Goal: Information Seeking & Learning: Find specific fact

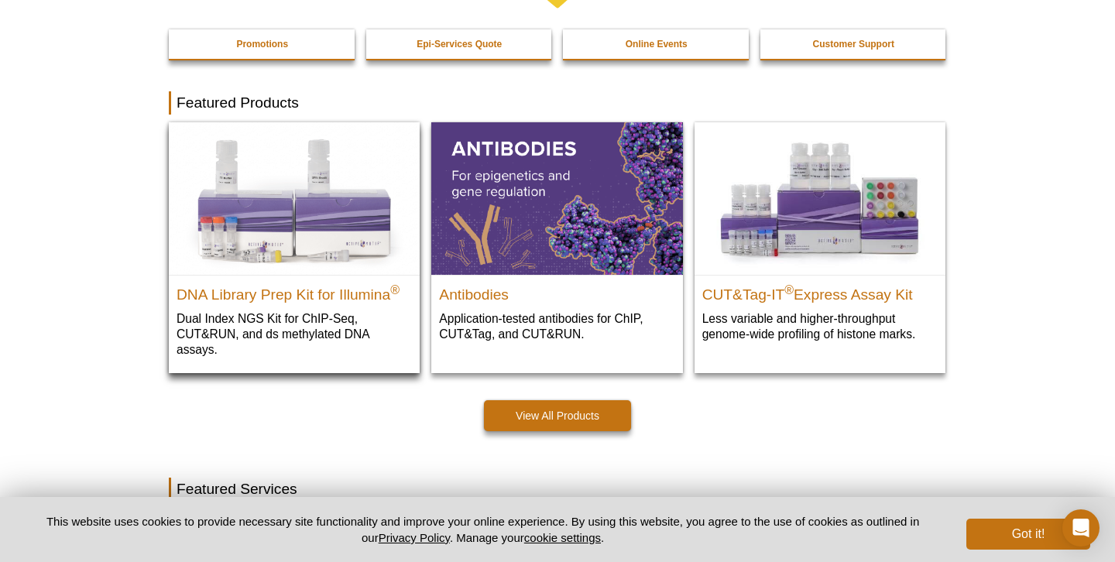
scroll to position [376, 0]
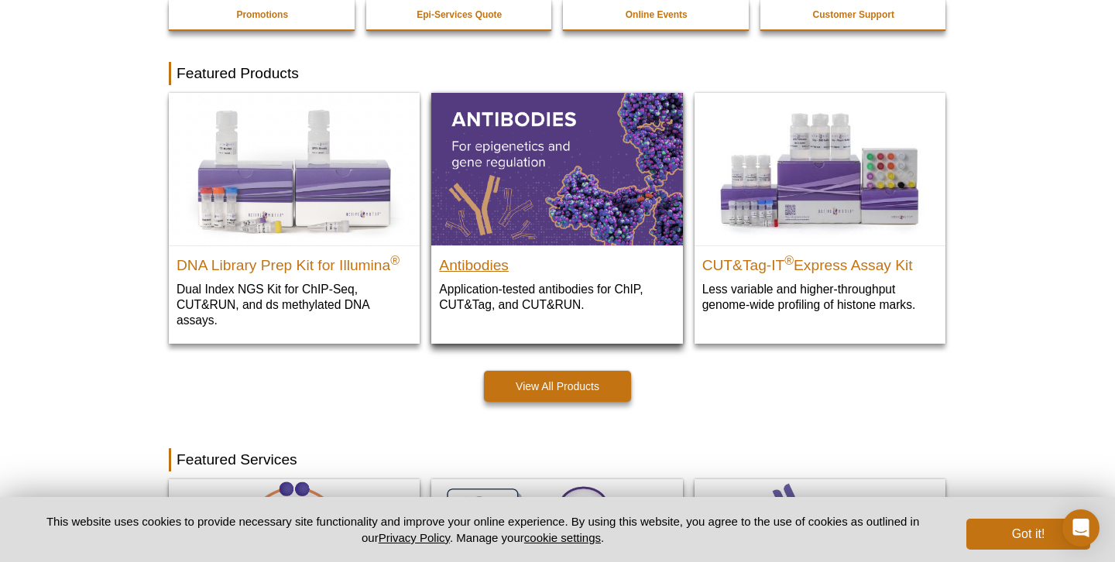
click at [465, 265] on h2 "Antibodies" at bounding box center [556, 261] width 235 height 23
click at [474, 259] on h2 "Antibodies" at bounding box center [556, 261] width 235 height 23
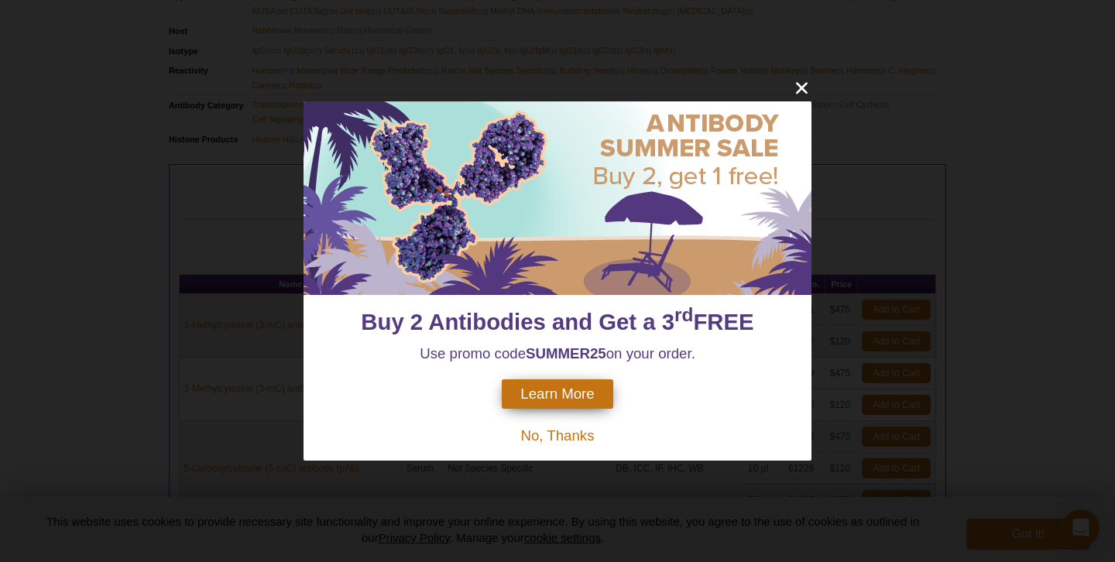
scroll to position [608, 0]
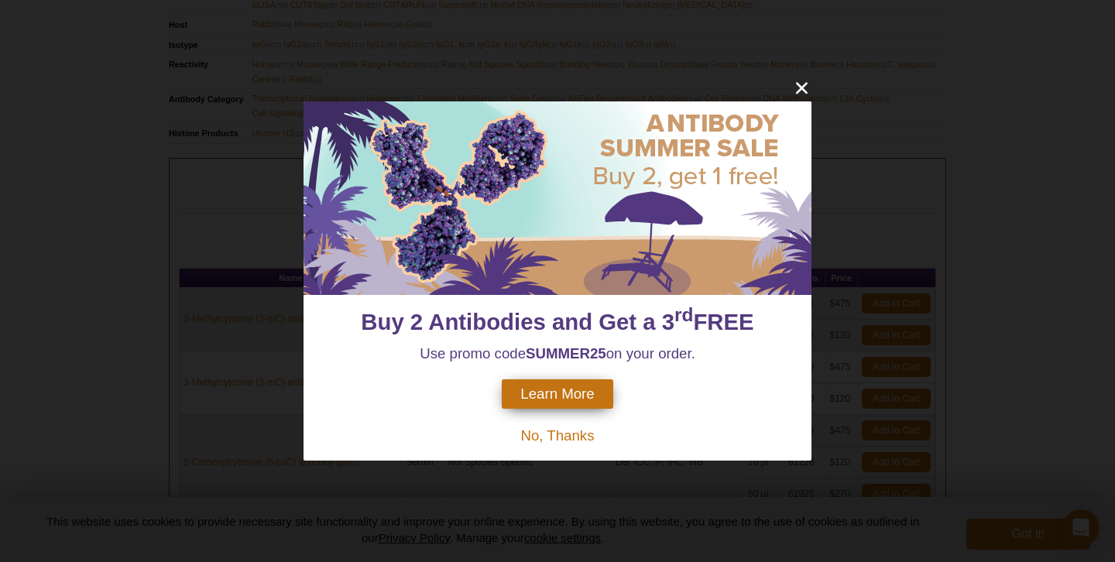
click at [554, 436] on span "No, Thanks" at bounding box center [557, 435] width 74 height 16
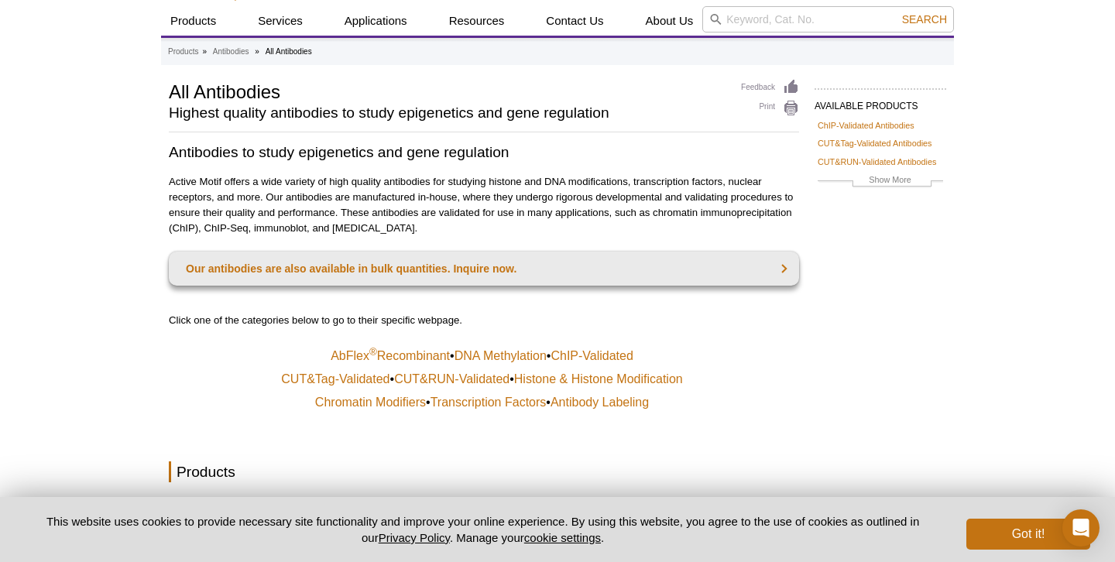
scroll to position [33, 0]
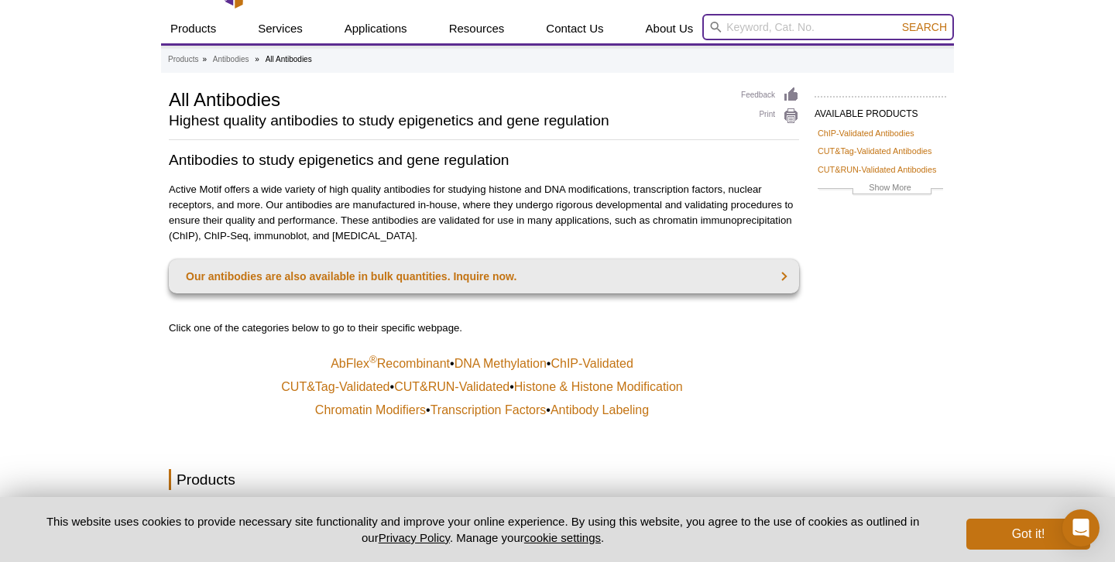
click at [785, 23] on input "search" at bounding box center [828, 27] width 252 height 26
type input "nestin"
click at [925, 27] on button "Search" at bounding box center [924, 27] width 54 height 14
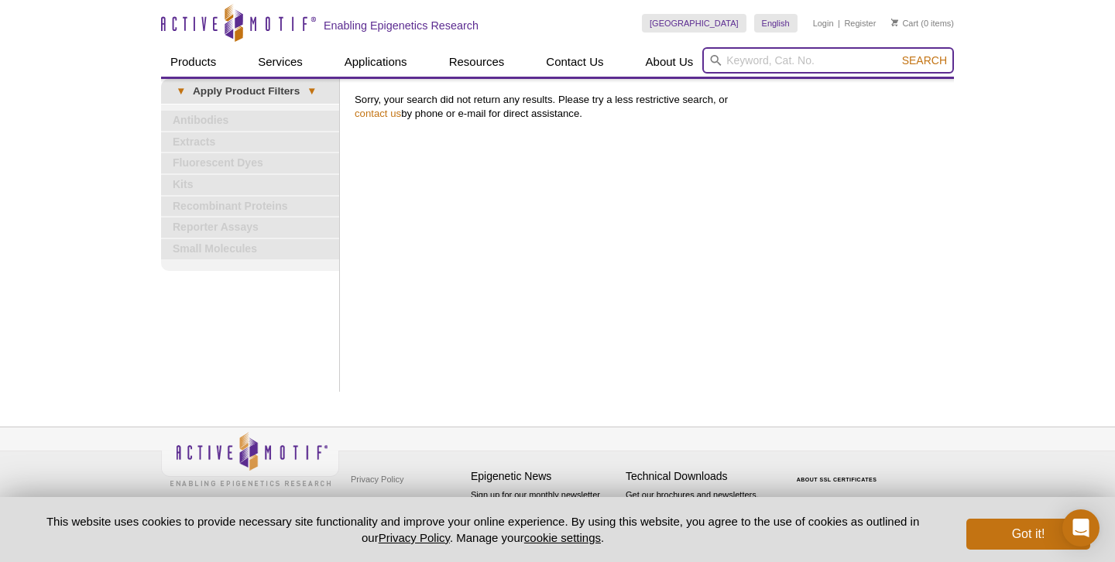
click at [748, 60] on input "search" at bounding box center [828, 60] width 252 height 26
type input "klf4"
click at [925, 60] on button "Search" at bounding box center [924, 60] width 54 height 14
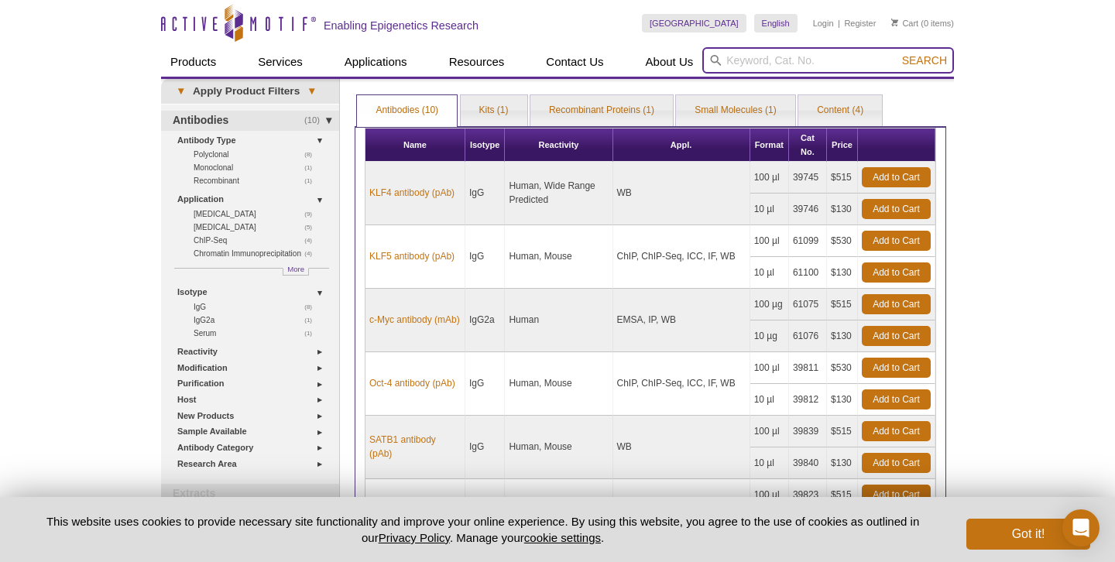
click at [743, 58] on input "search" at bounding box center [828, 60] width 252 height 26
click at [739, 67] on input "nest" at bounding box center [828, 60] width 252 height 26
click at [740, 67] on input "nest" at bounding box center [828, 60] width 252 height 26
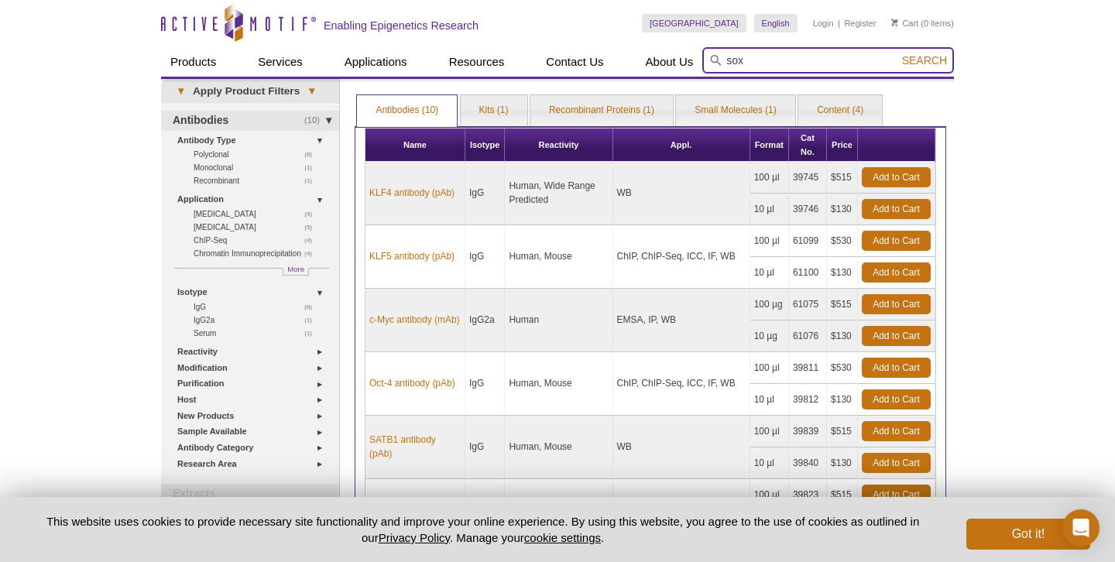
type input "sox2"
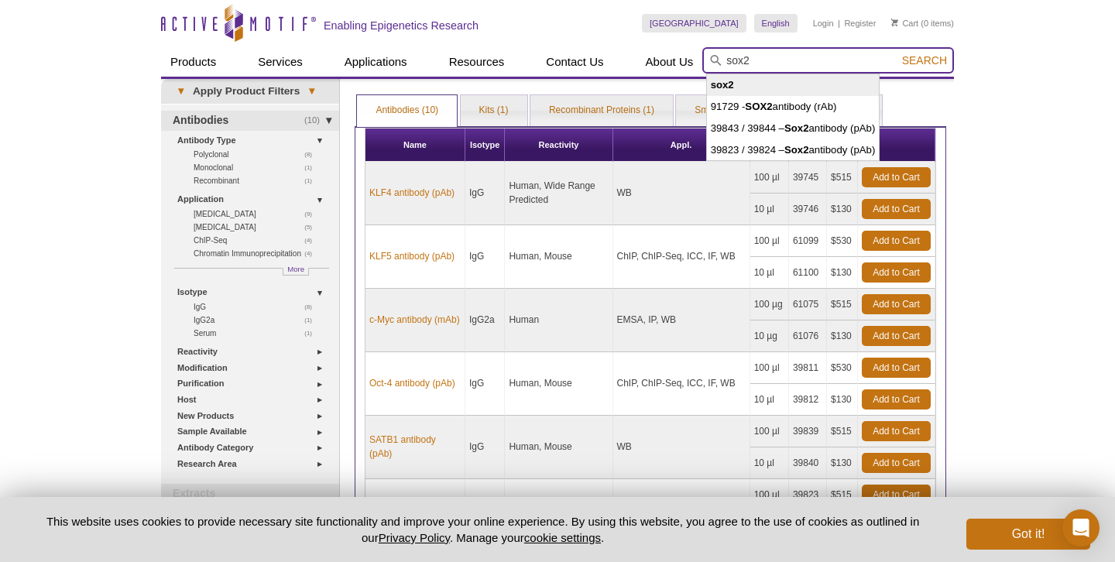
click at [756, 57] on input "sox2" at bounding box center [828, 60] width 252 height 26
